Goal: Check status: Check status

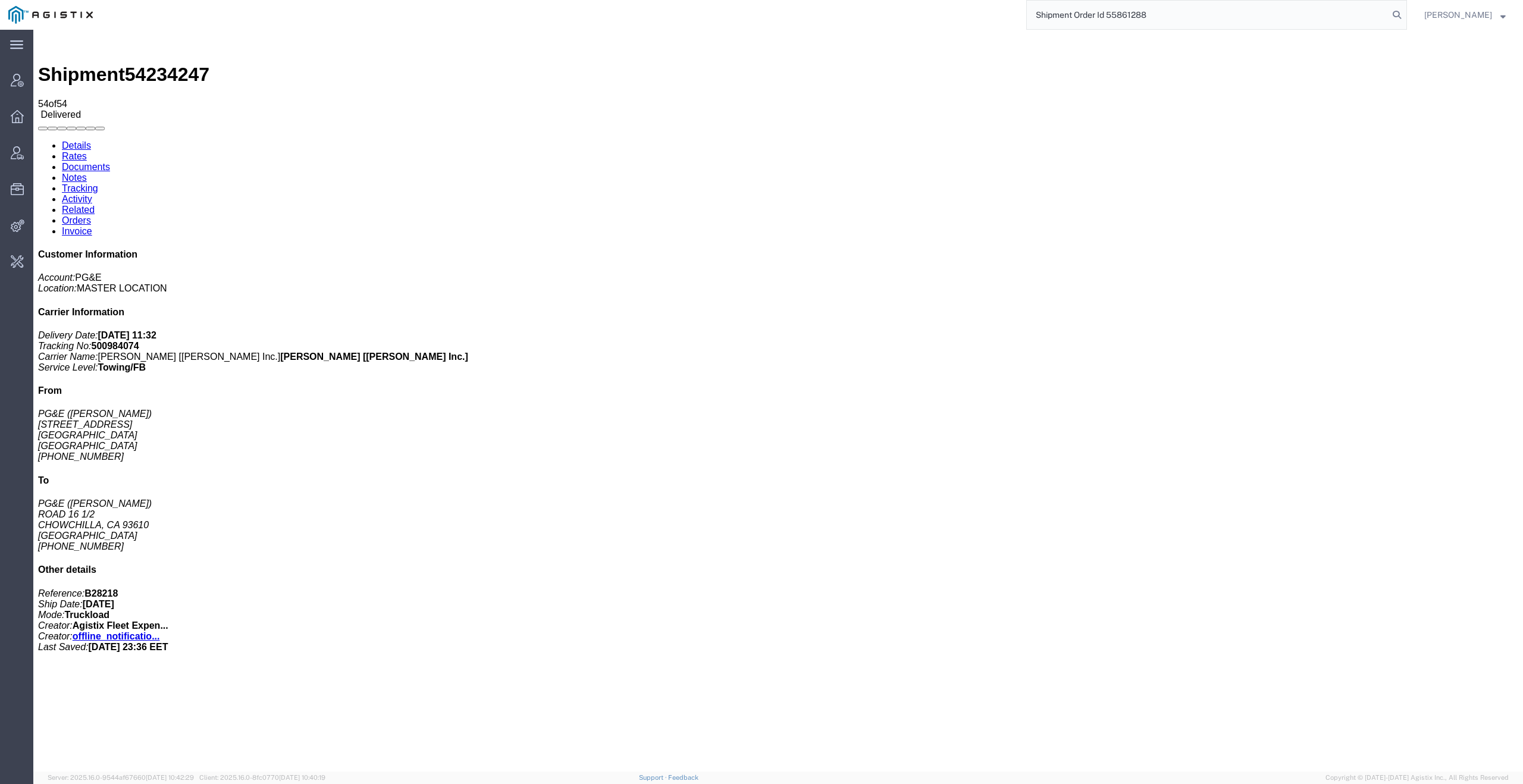
scroll to position [841, 0]
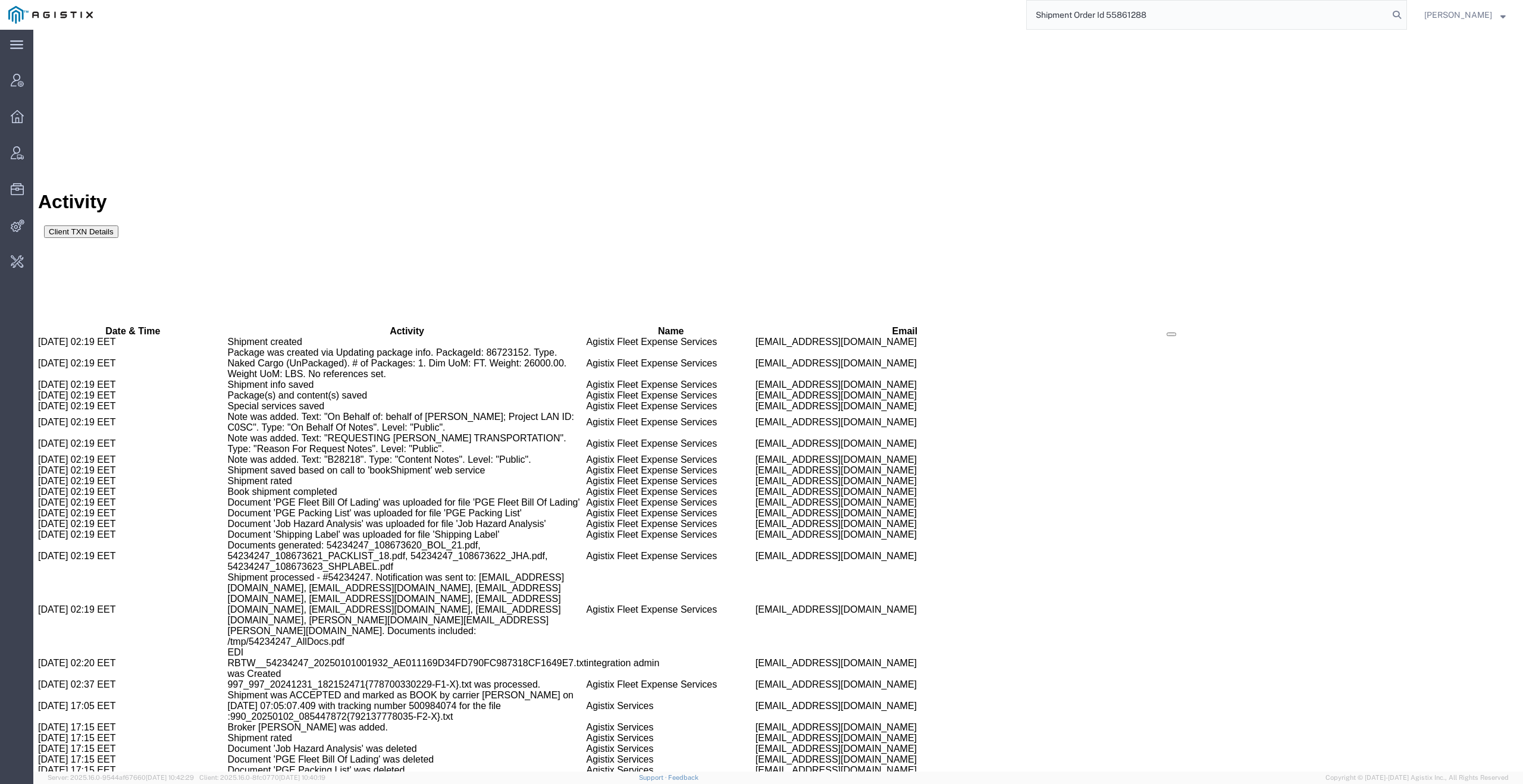
click at [1115, 12] on input "Shipment Order Id 55861288" at bounding box center [1208, 15] width 361 height 29
type input "55861288"
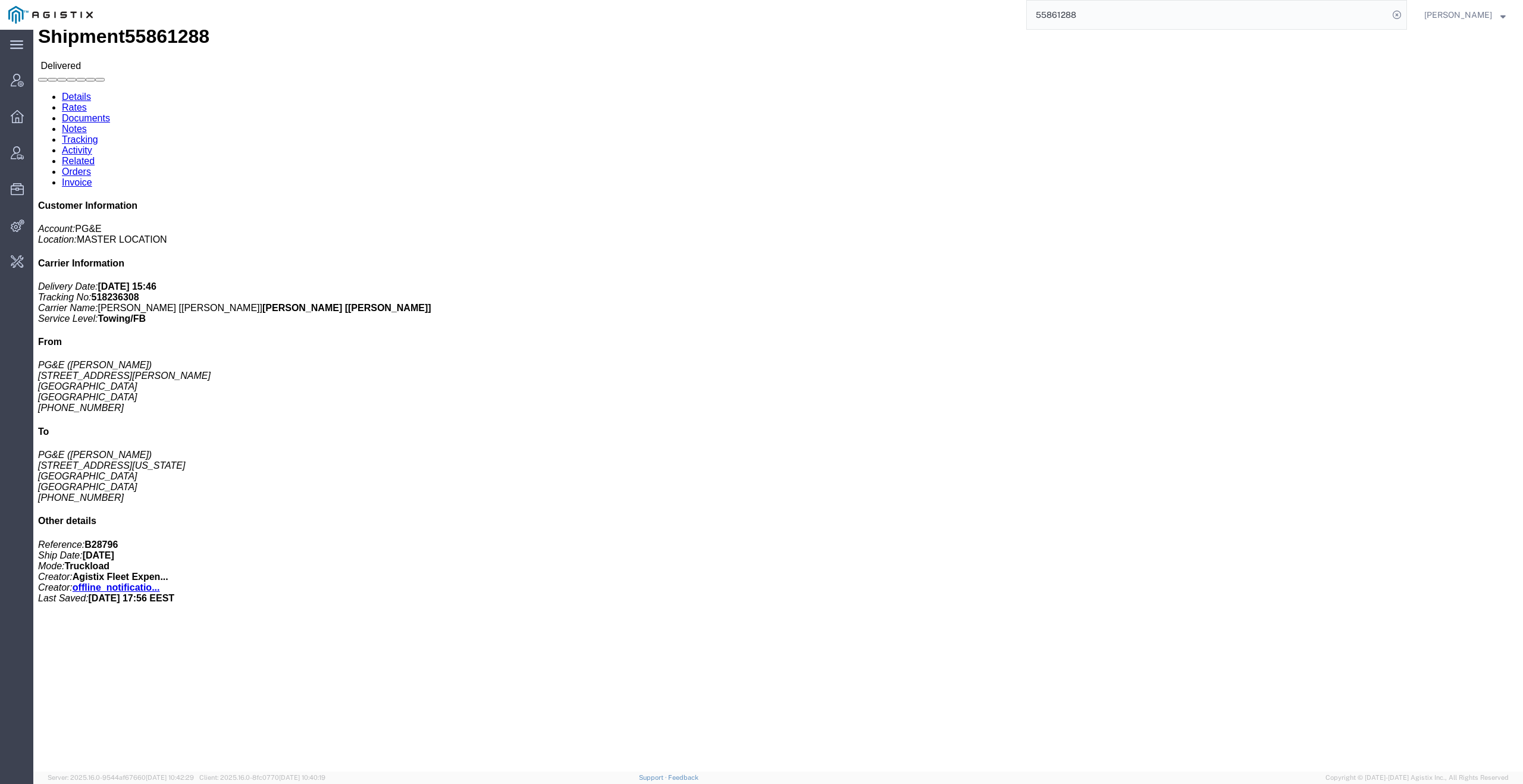
click link "Tracking"
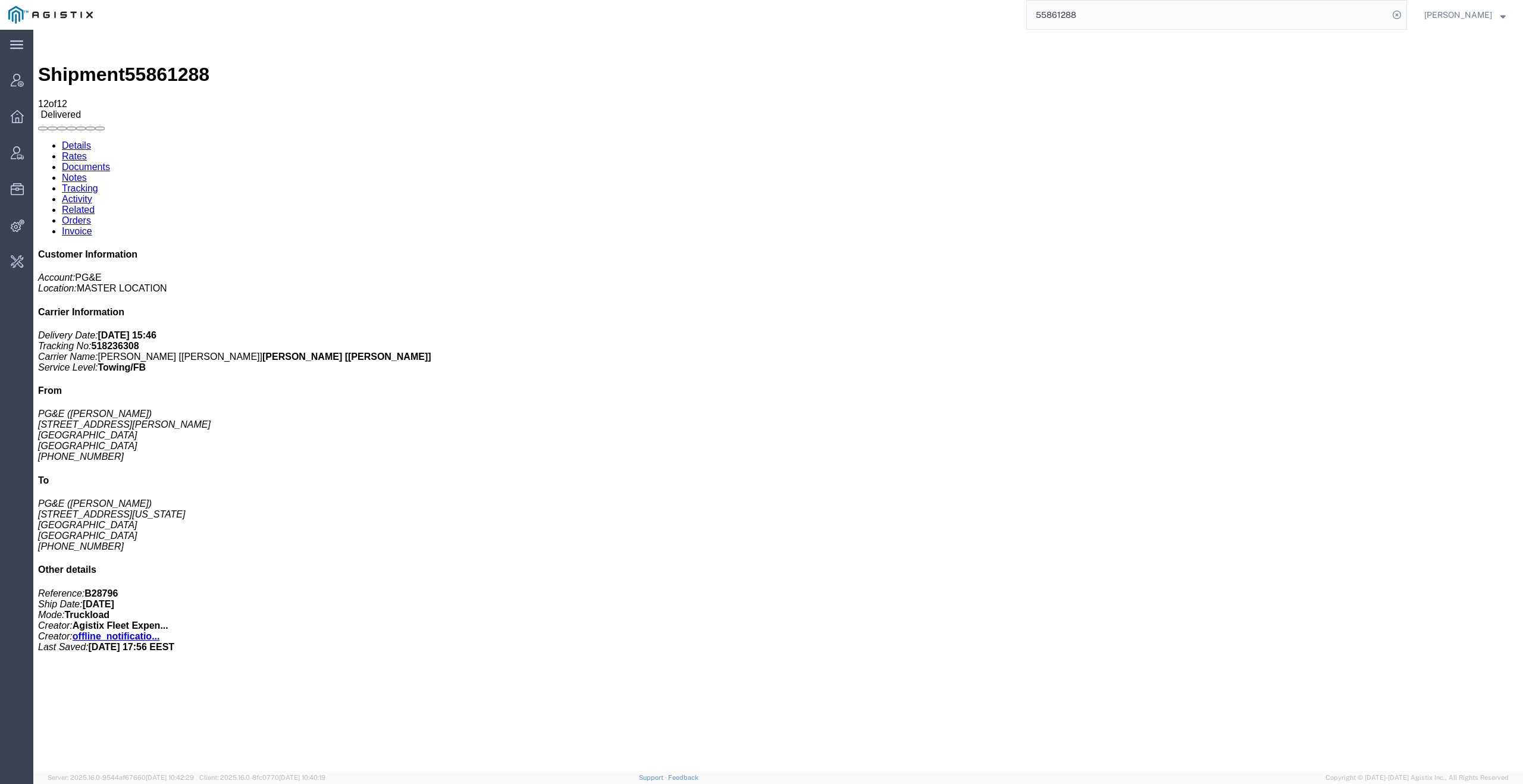
click at [92, 194] on link "Activity" at bounding box center [77, 199] width 31 height 10
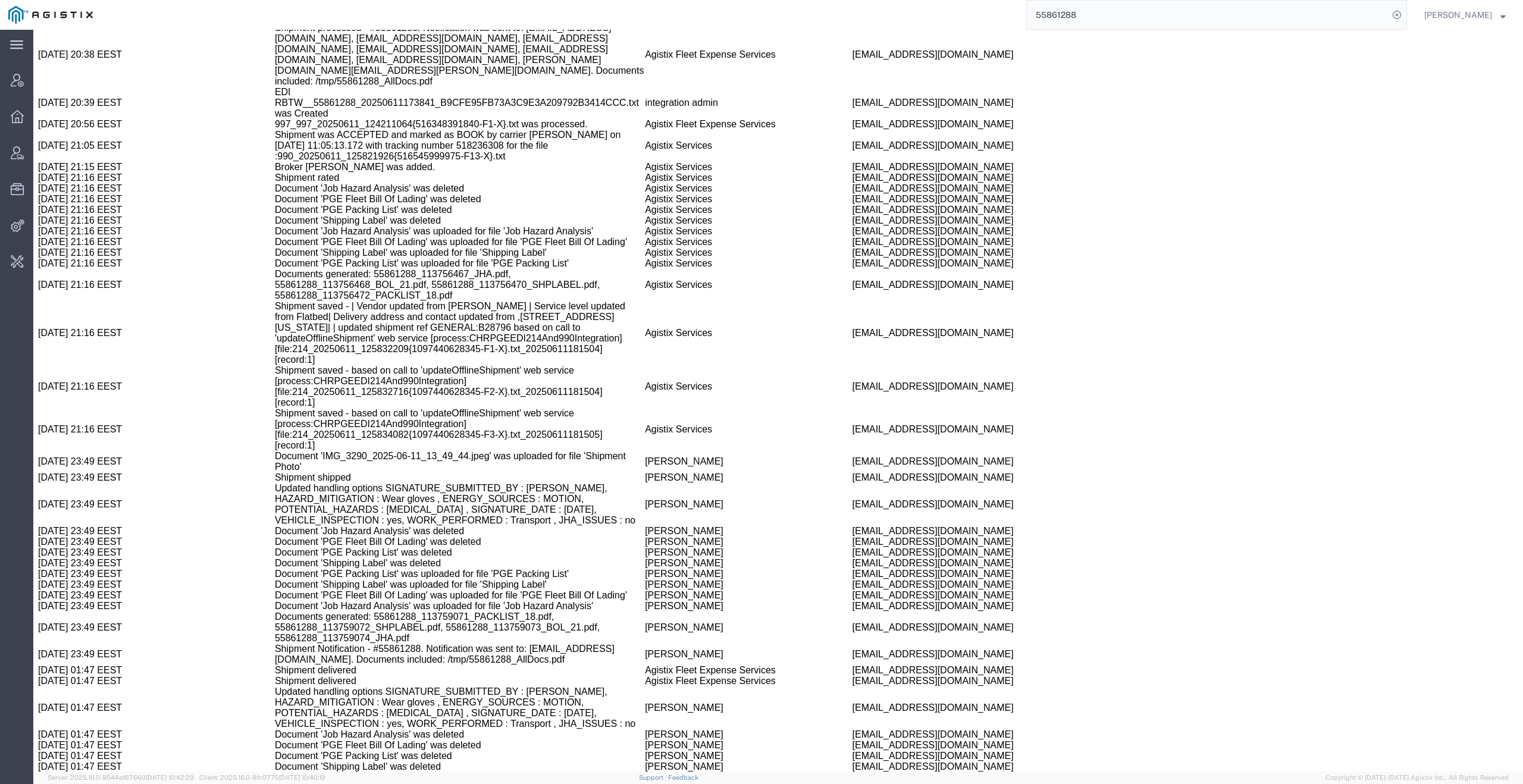
scroll to position [1387, 0]
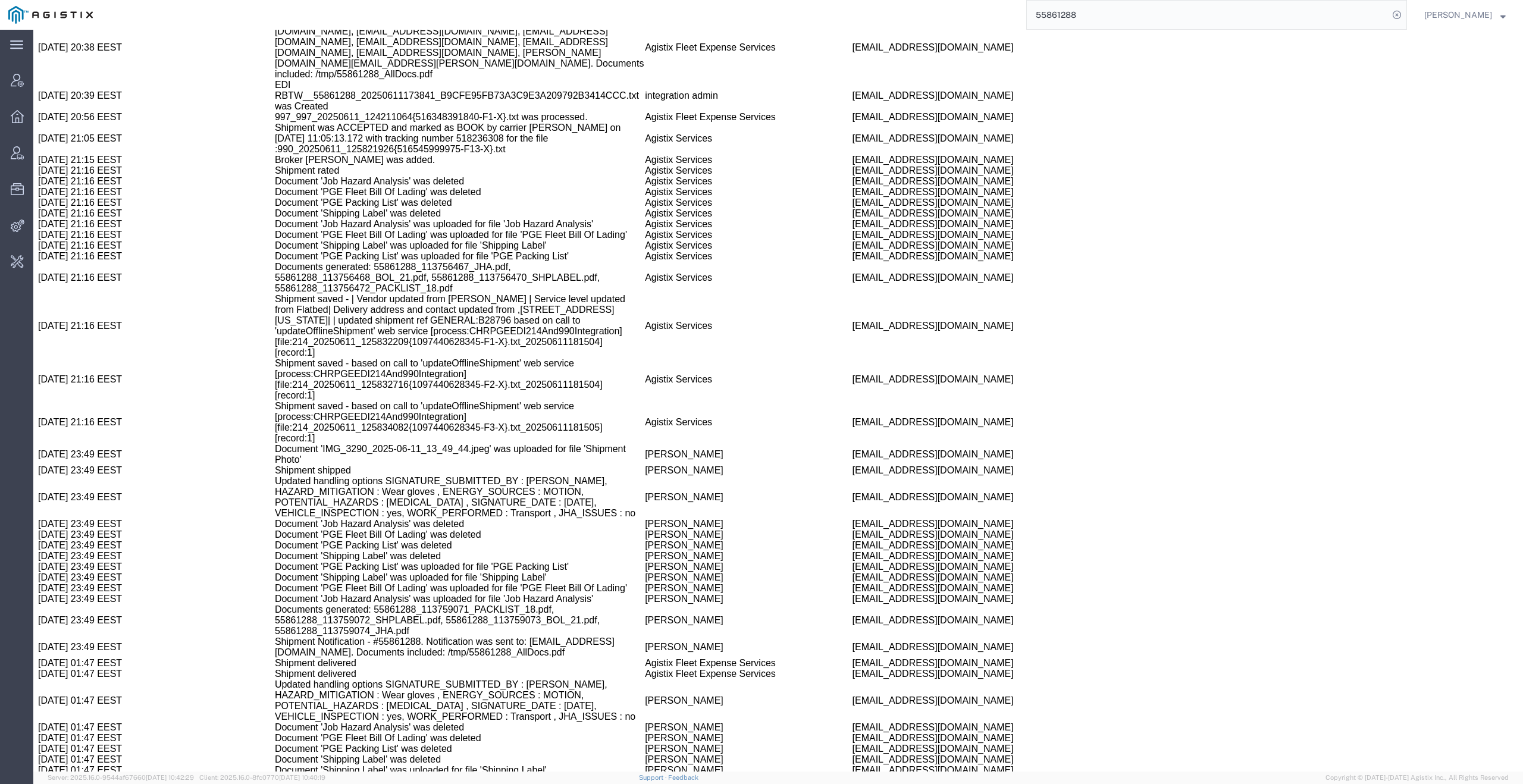
copy span "55861288"
